Goal: Task Accomplishment & Management: Use online tool/utility

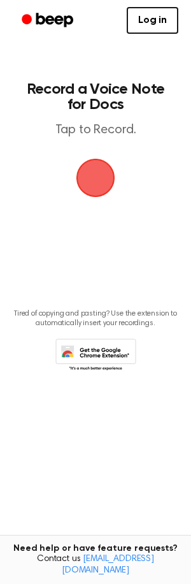
click at [84, 171] on span "button" at bounding box center [95, 177] width 41 height 41
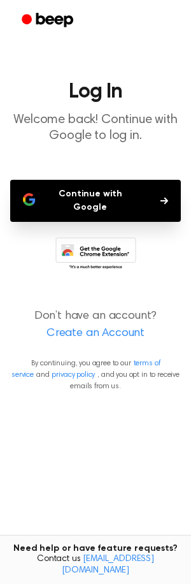
click at [69, 190] on button "Continue with Google" at bounding box center [95, 201] width 171 height 42
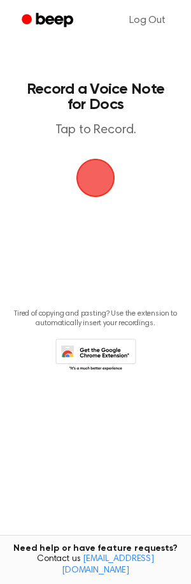
click at [88, 188] on span "button" at bounding box center [95, 177] width 41 height 41
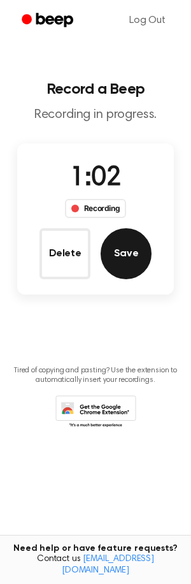
click at [128, 257] on button "Save" at bounding box center [126, 253] width 51 height 51
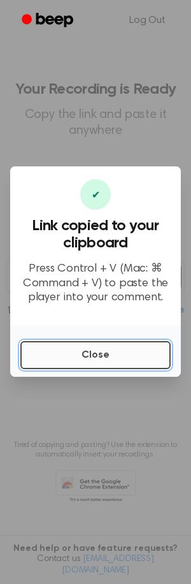
click at [152, 350] on button "Close" at bounding box center [95, 355] width 150 height 28
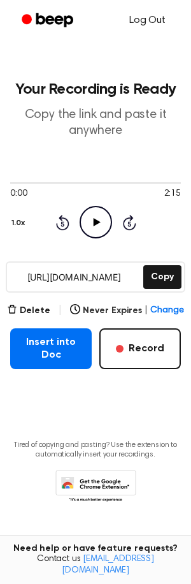
click at [164, 24] on link "Log Out" at bounding box center [148, 20] width 62 height 31
